Goal: Task Accomplishment & Management: Use online tool/utility

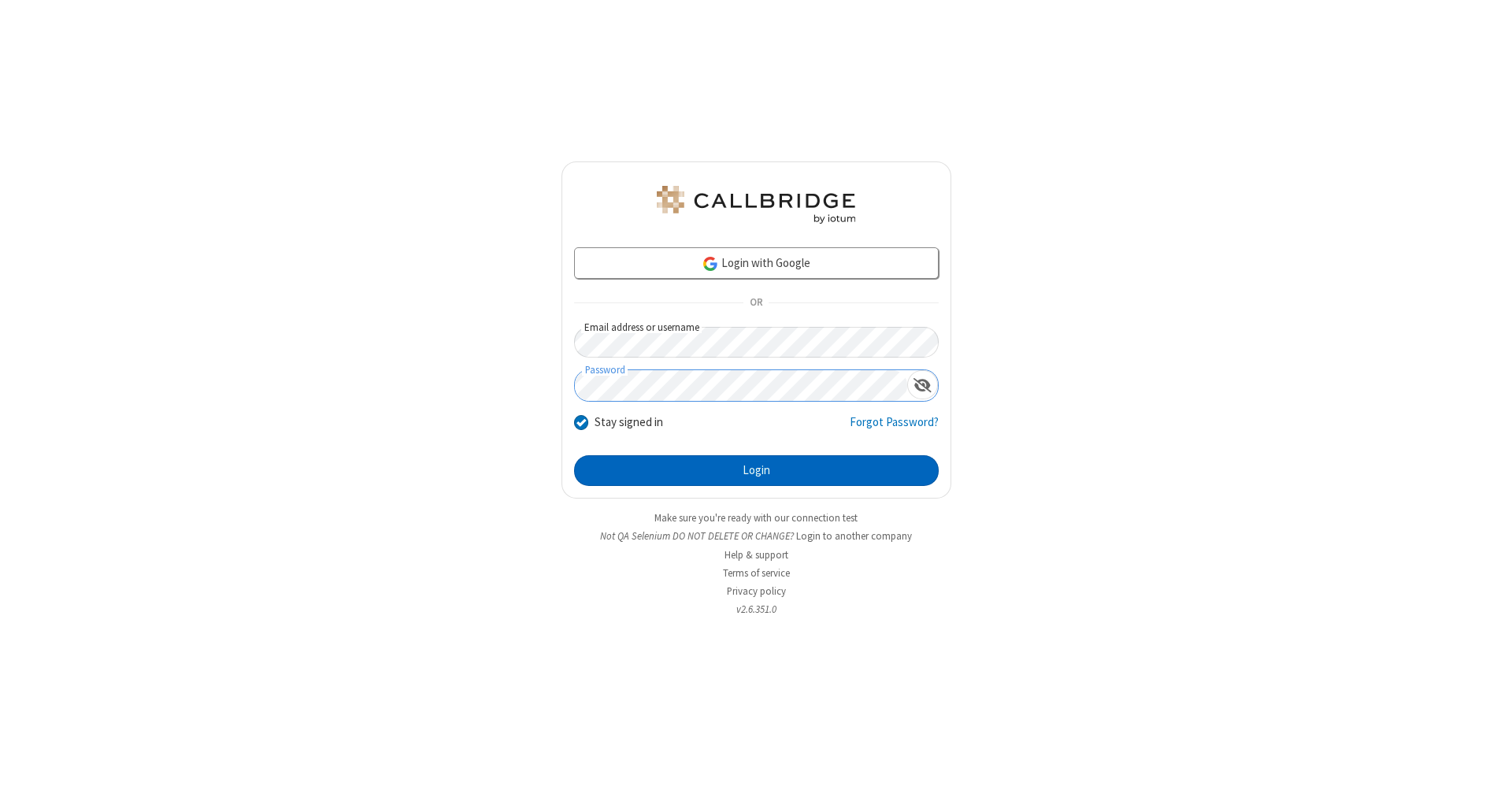
click at [756, 471] on button "Login" at bounding box center [756, 470] width 364 height 32
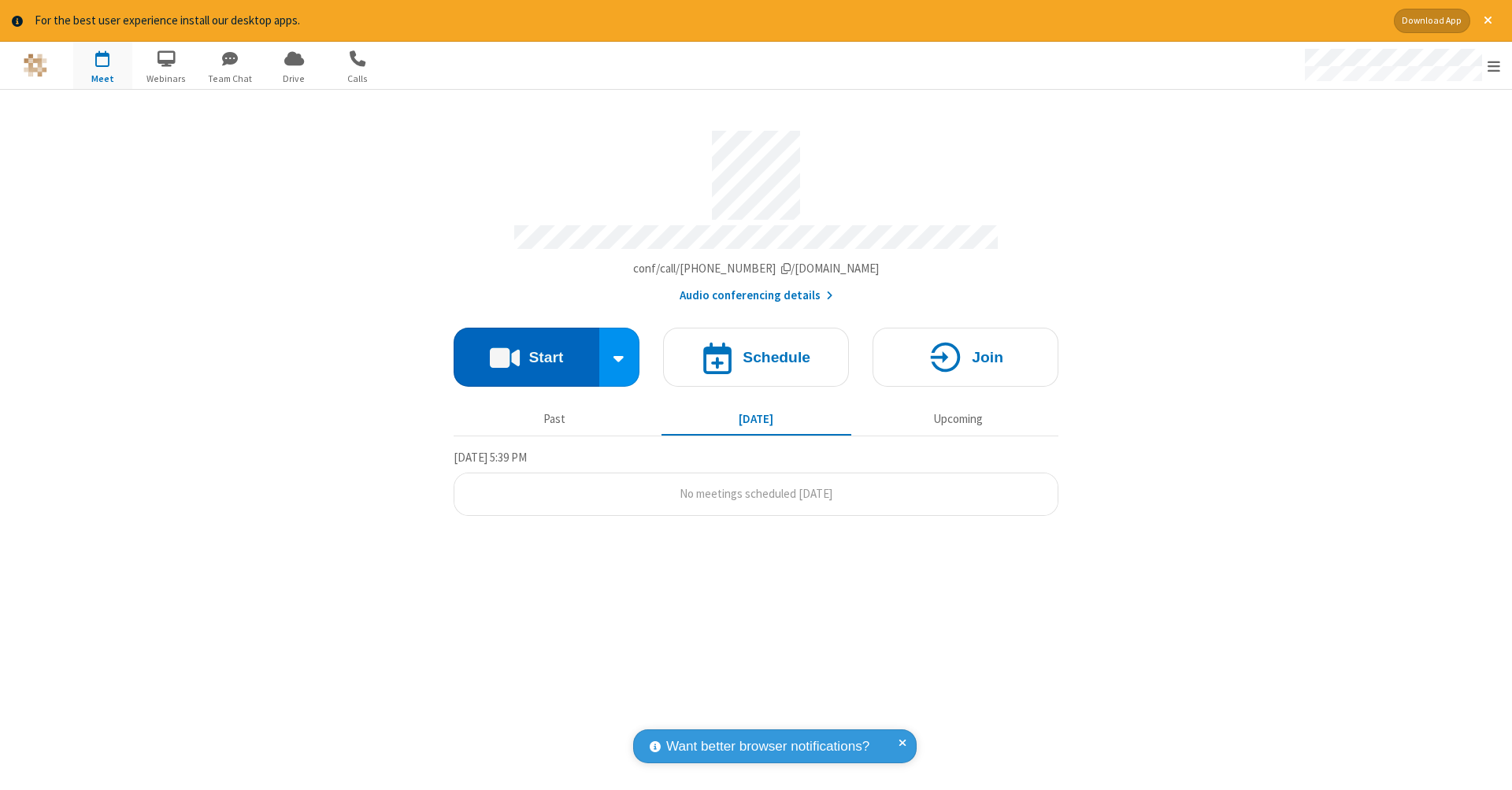
click at [526, 349] on button "Start" at bounding box center [526, 356] width 146 height 59
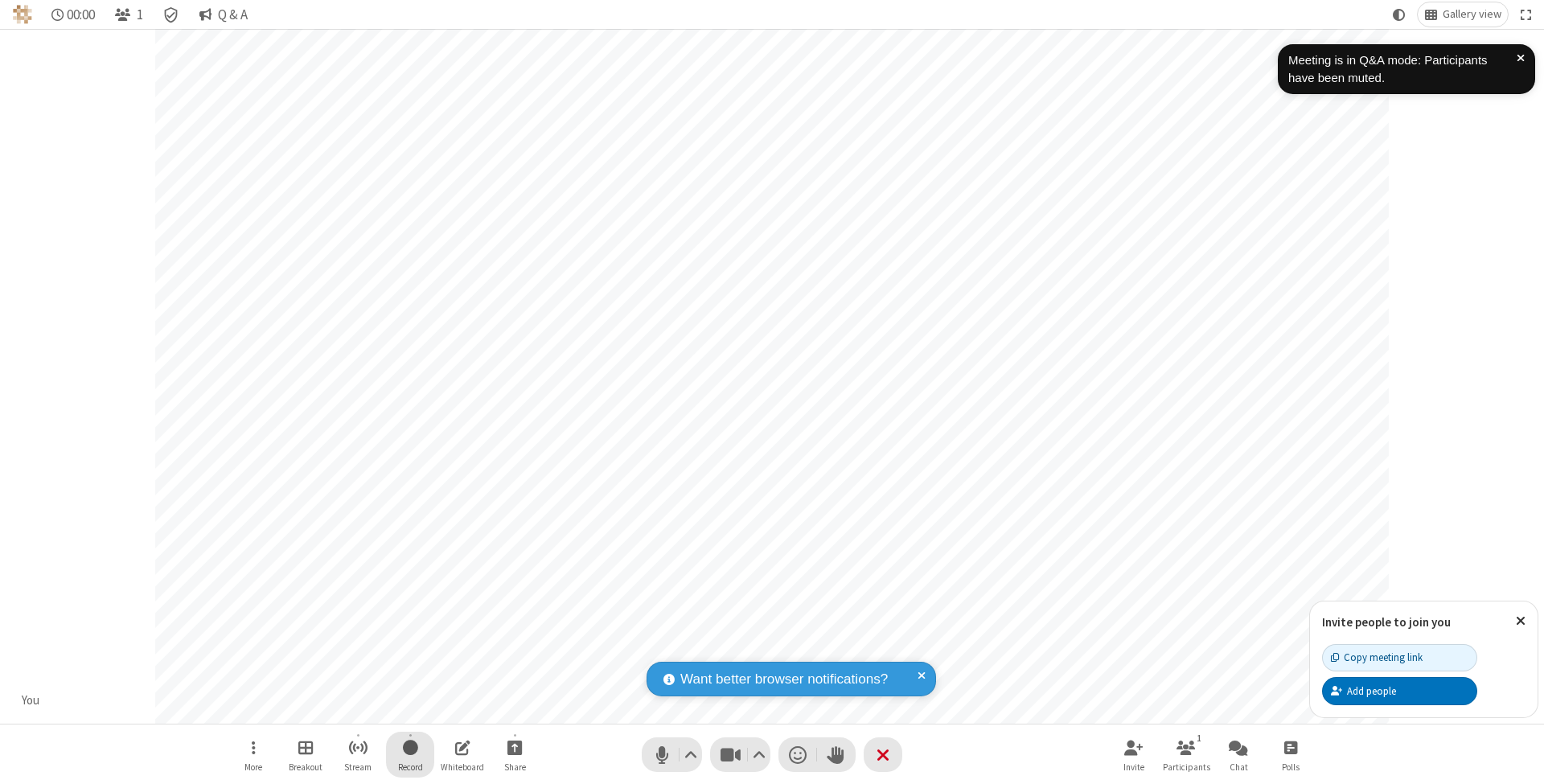
click at [410, 754] on span "Start recording" at bounding box center [410, 748] width 16 height 20
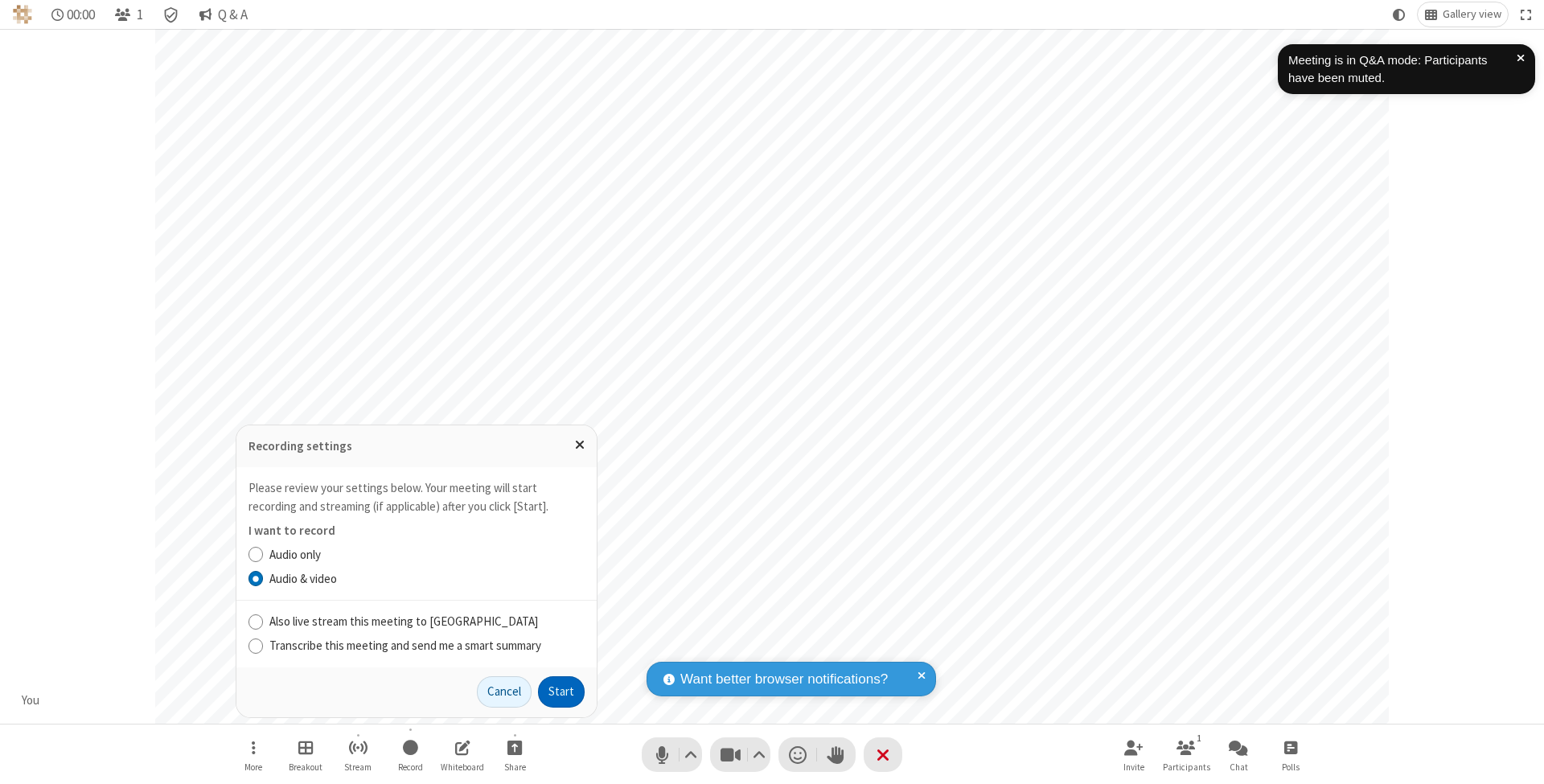
click at [561, 692] on button "Start" at bounding box center [561, 692] width 47 height 32
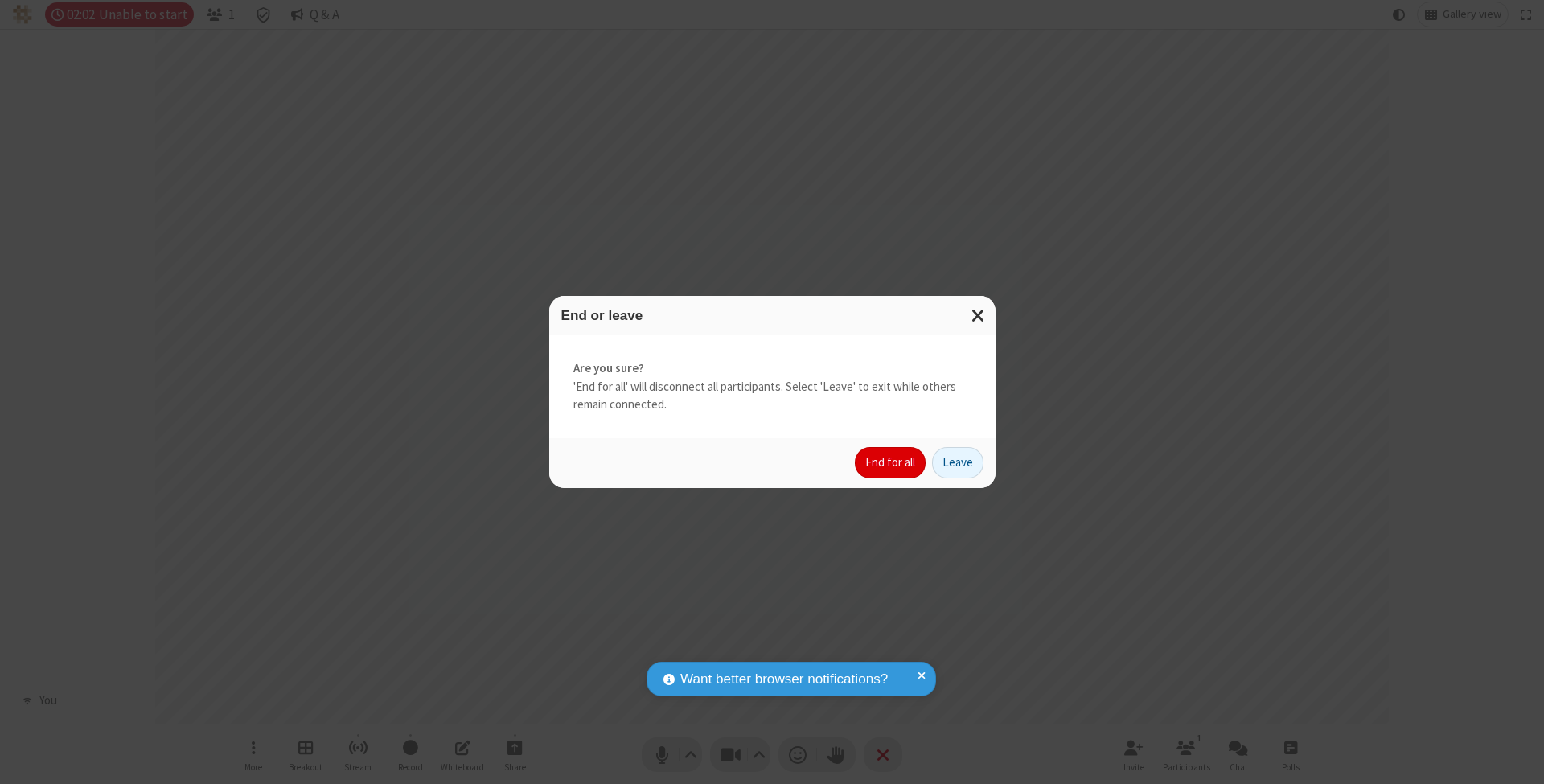
click at [891, 462] on button "End for all" at bounding box center [890, 463] width 71 height 32
